Goal: Transaction & Acquisition: Download file/media

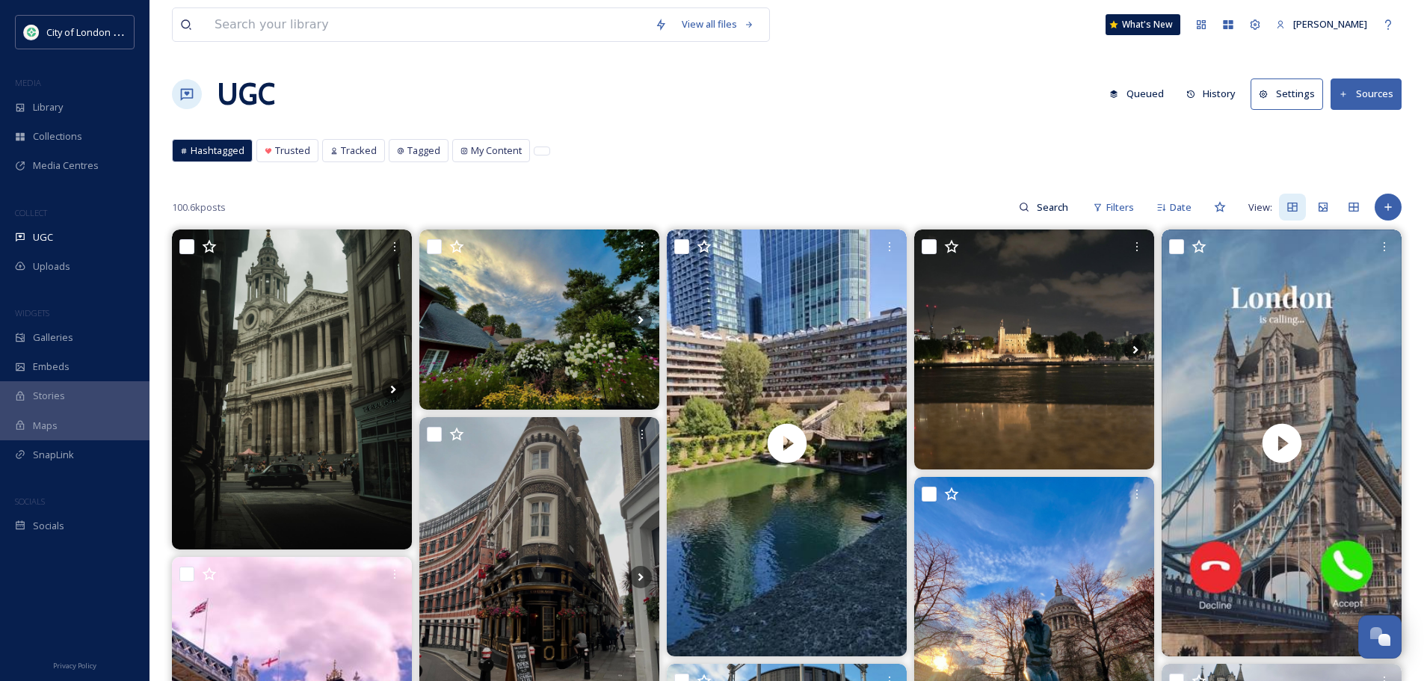
click at [780, 114] on div "UGC Queued History Settings Sources" at bounding box center [787, 94] width 1230 height 45
click at [47, 101] on span "Library" at bounding box center [48, 107] width 30 height 14
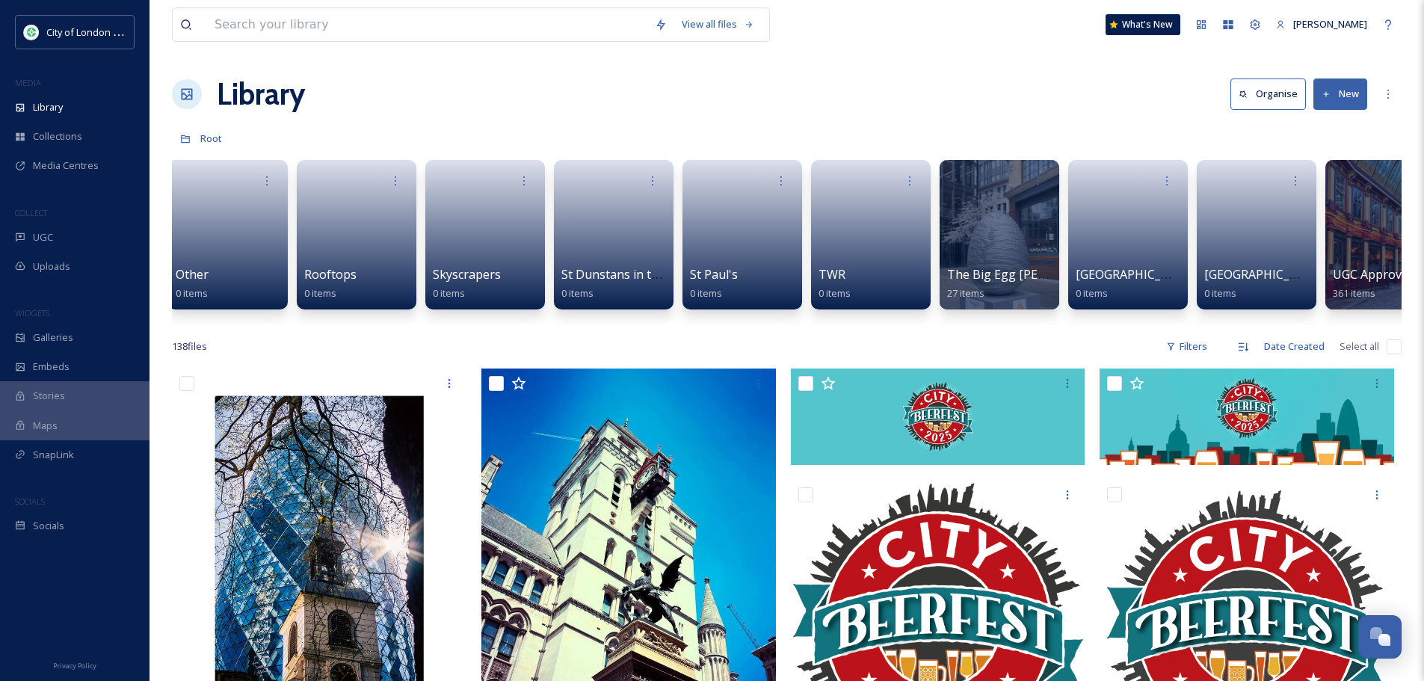
scroll to position [0, 1470]
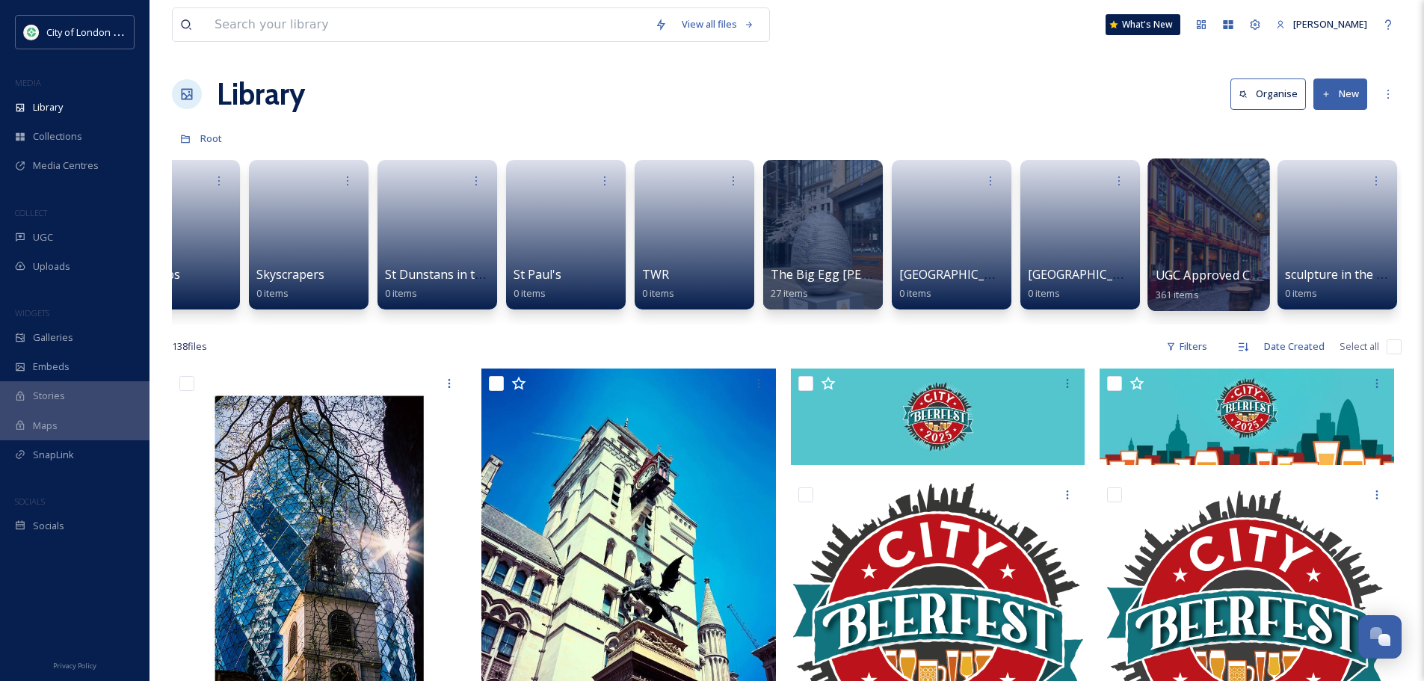
click at [1224, 238] on div at bounding box center [1208, 234] width 122 height 152
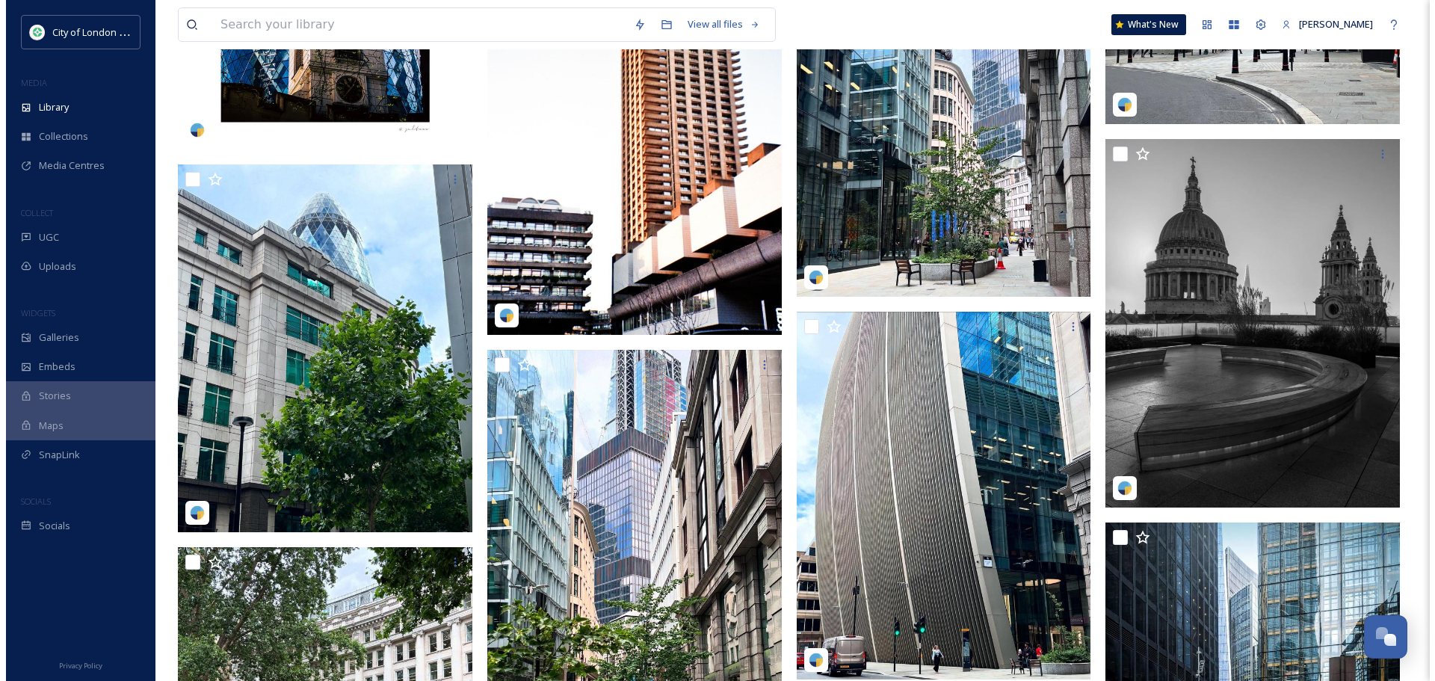
scroll to position [1047, 0]
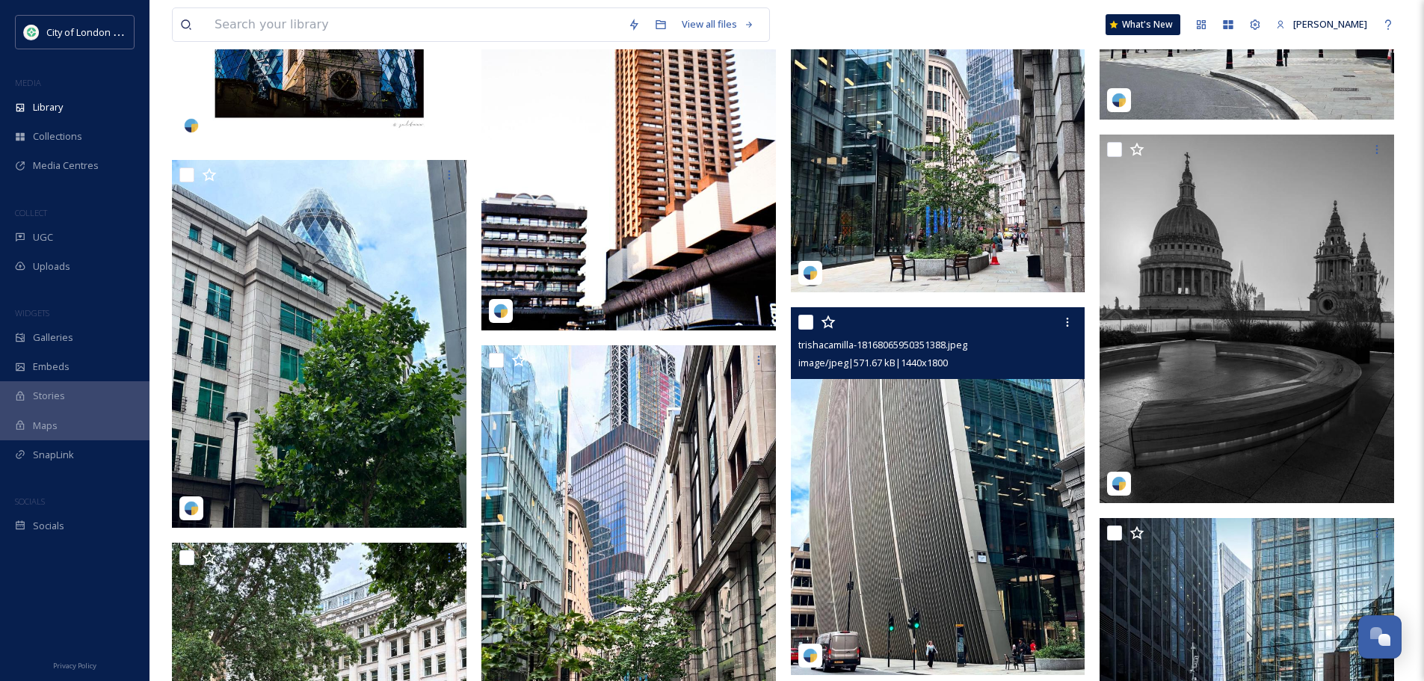
click at [983, 407] on img at bounding box center [938, 491] width 295 height 369
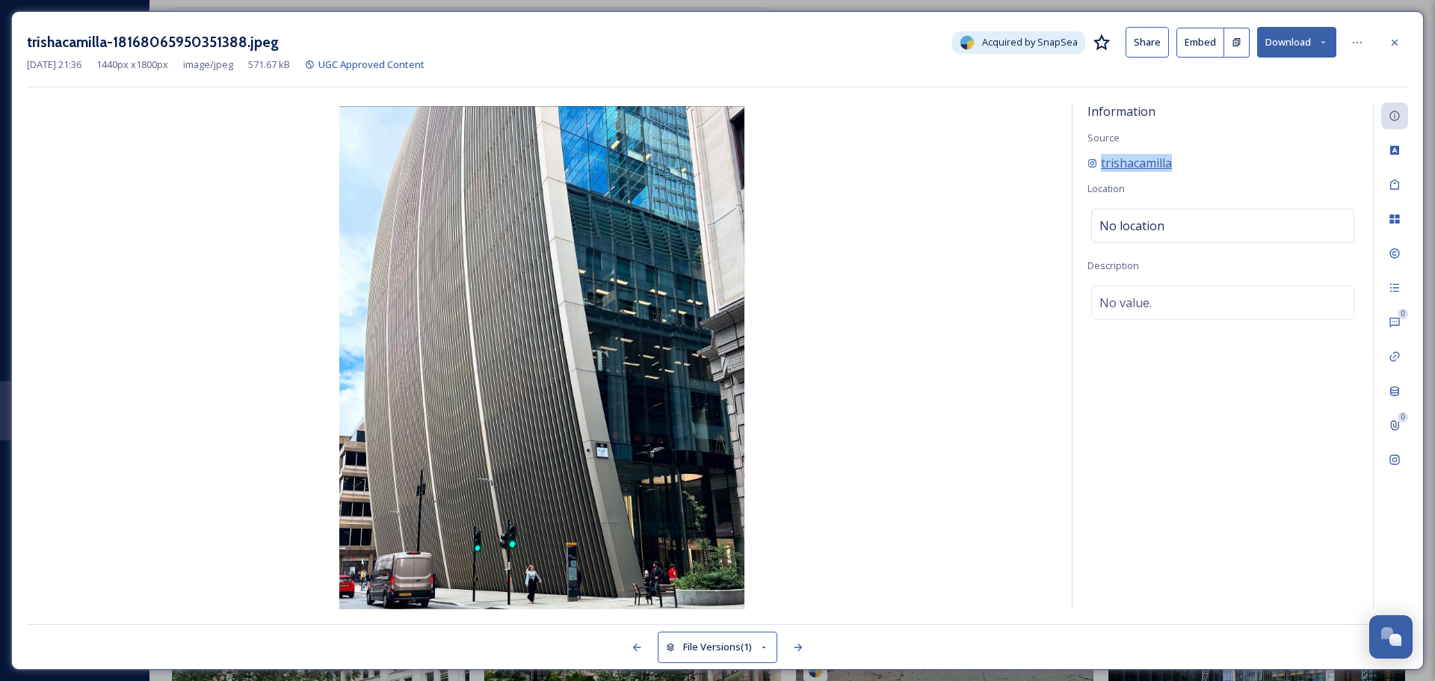
drag, startPoint x: 1147, startPoint y: 164, endPoint x: 1093, endPoint y: 164, distance: 53.8
click at [1093, 164] on div "trishacamilla" at bounding box center [1223, 163] width 271 height 18
click at [1324, 39] on icon at bounding box center [1324, 42] width 10 height 10
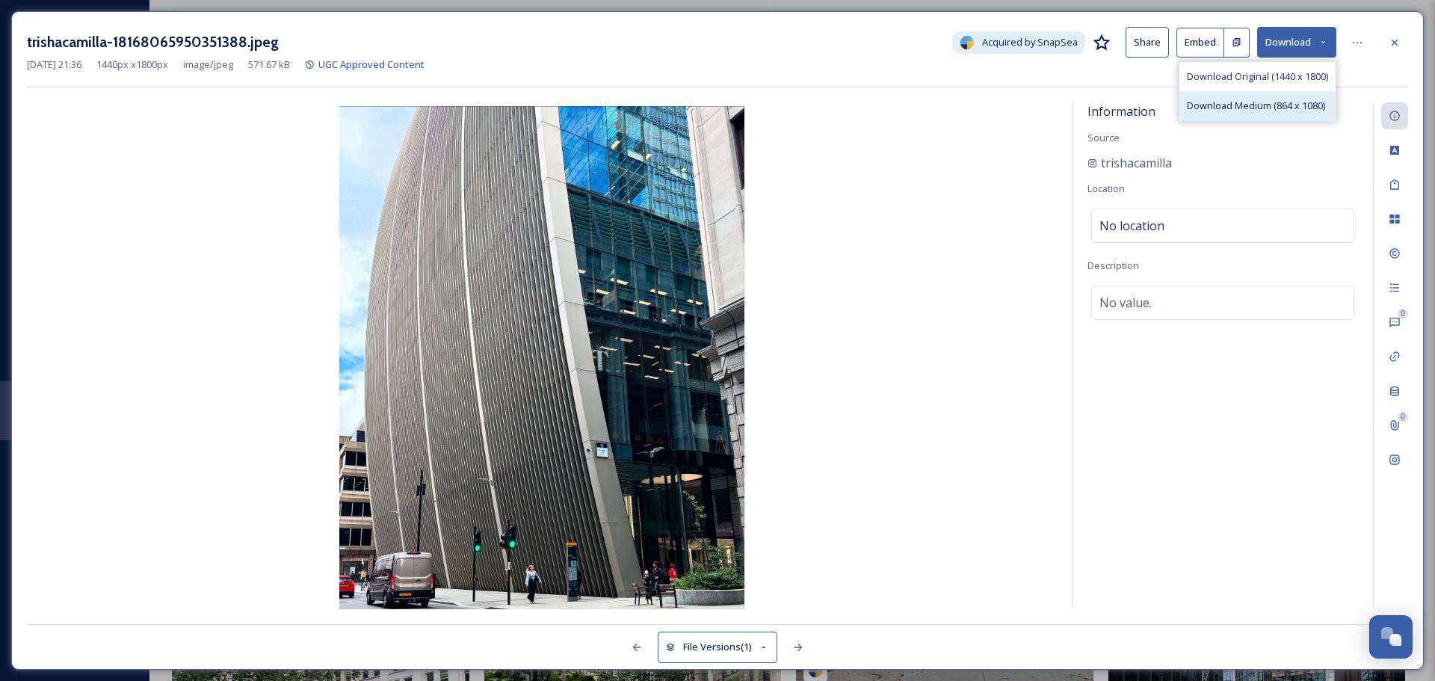
click at [1289, 114] on div "Download Medium (864 x 1080)" at bounding box center [1258, 105] width 156 height 29
